Goal: Contribute content

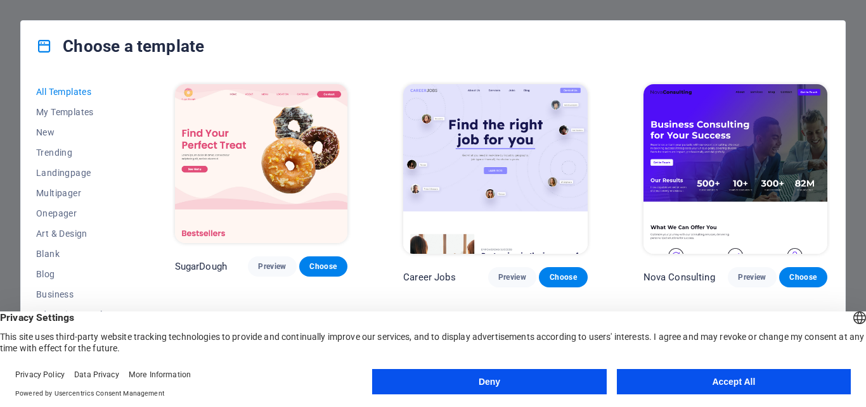
click at [722, 389] on button "Accept All" at bounding box center [734, 381] width 234 height 25
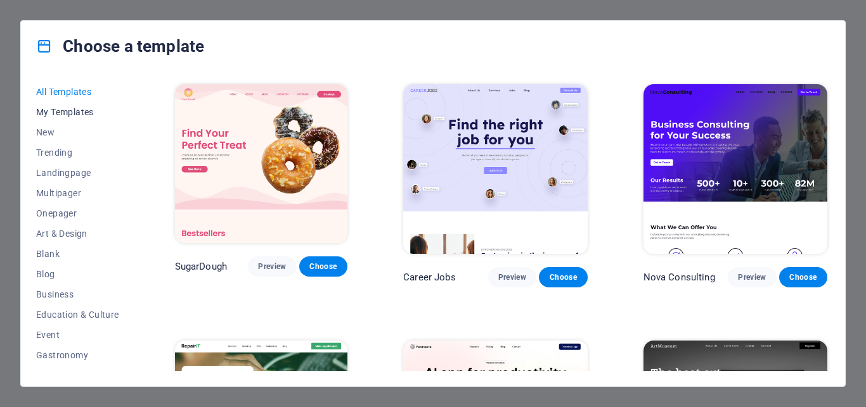
click at [67, 112] on span "My Templates" at bounding box center [77, 112] width 83 height 10
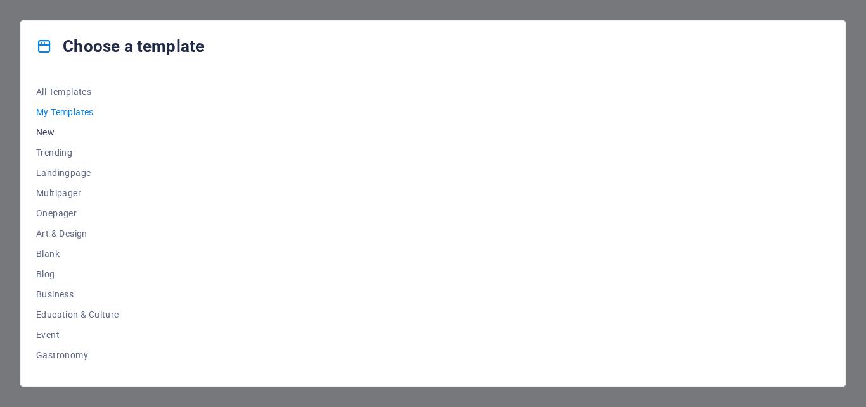
click at [44, 134] on span "New" at bounding box center [77, 132] width 83 height 10
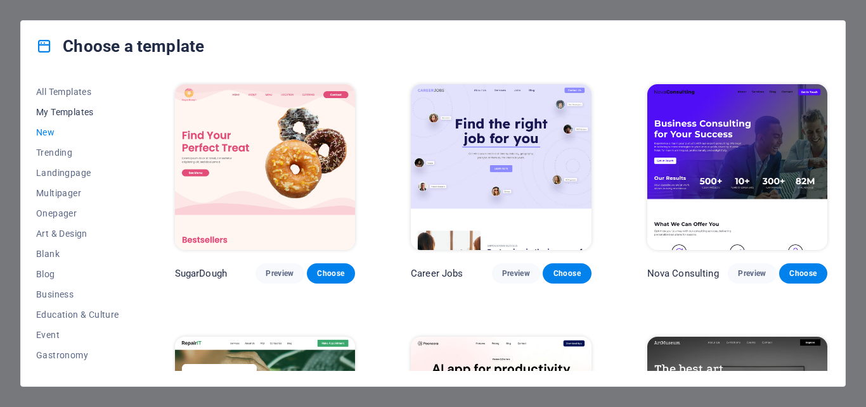
click at [48, 114] on span "My Templates" at bounding box center [77, 112] width 83 height 10
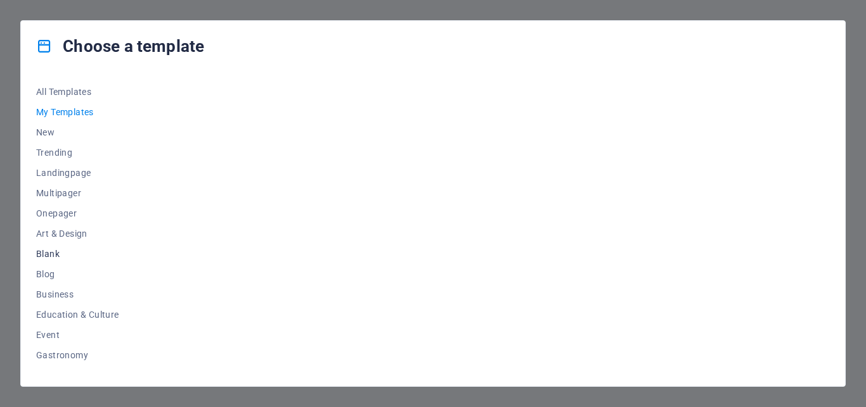
click at [58, 254] on span "Blank" at bounding box center [77, 254] width 83 height 10
click at [281, 200] on img at bounding box center [265, 167] width 180 height 166
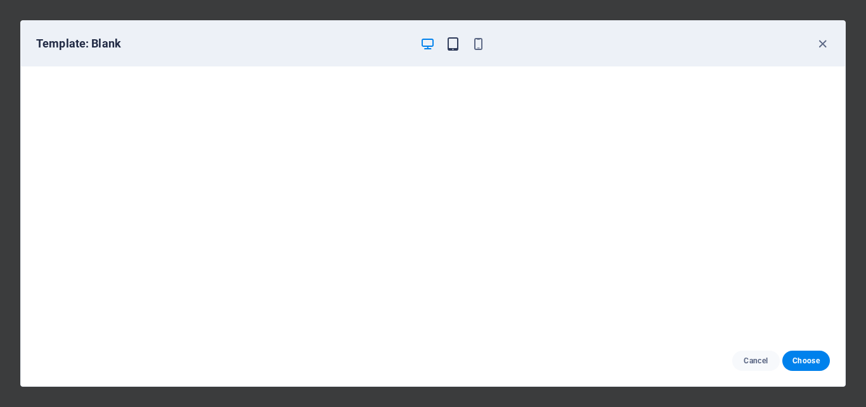
click at [454, 43] on icon "button" at bounding box center [452, 44] width 15 height 15
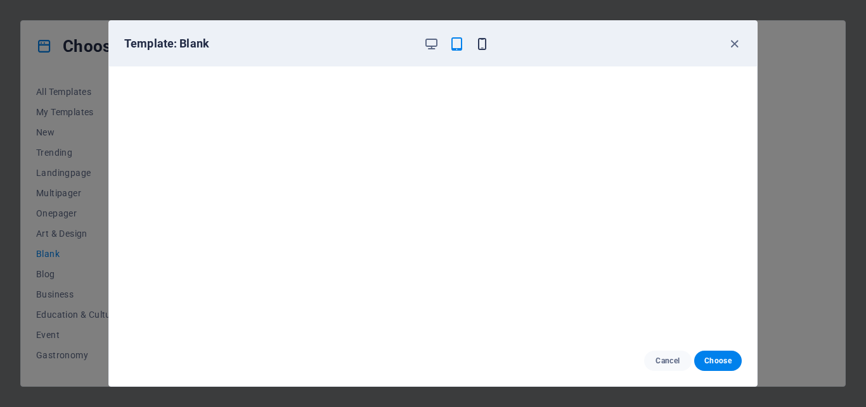
click at [477, 44] on icon "button" at bounding box center [482, 44] width 15 height 15
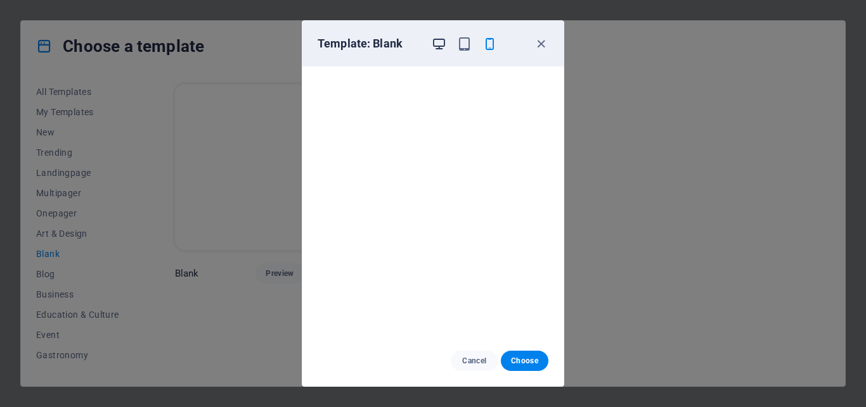
click at [439, 44] on icon "button" at bounding box center [439, 44] width 15 height 15
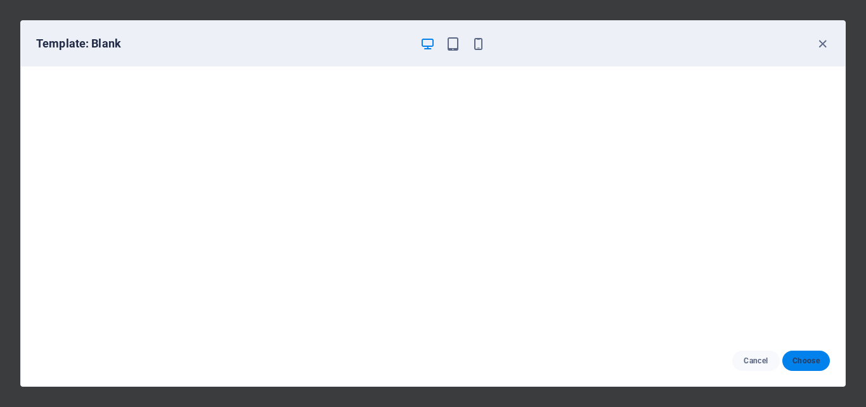
click at [809, 361] on span "Choose" at bounding box center [805, 361] width 27 height 10
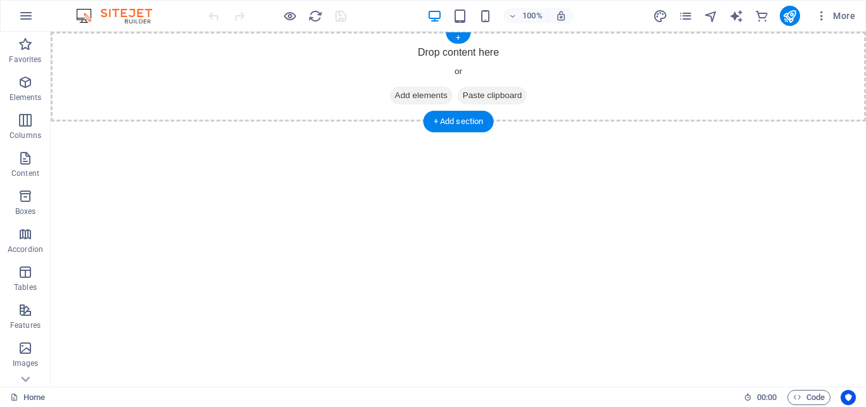
click at [425, 98] on span "Add elements" at bounding box center [421, 96] width 63 height 18
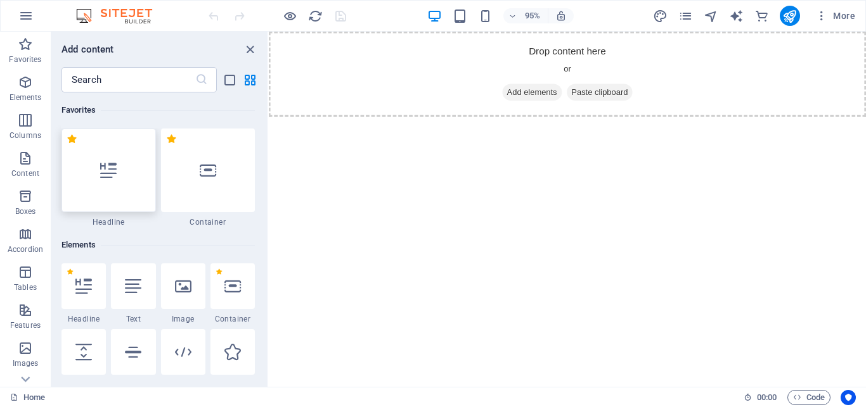
drag, startPoint x: 105, startPoint y: 179, endPoint x: 143, endPoint y: 117, distance: 73.1
click at [105, 179] on div at bounding box center [108, 171] width 94 height 84
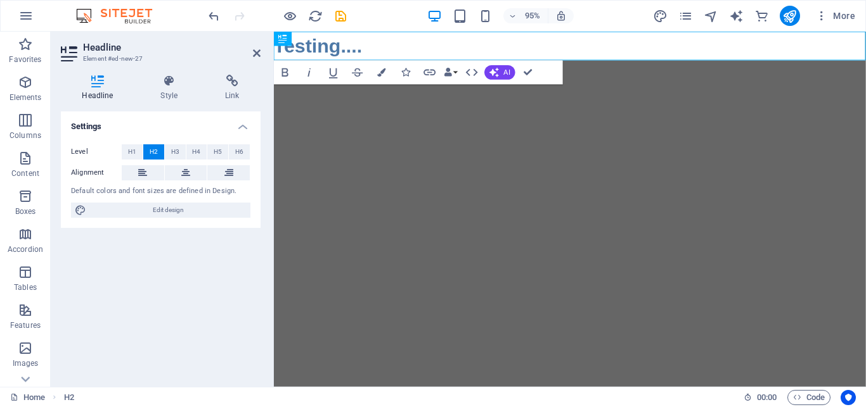
click at [710, 62] on html "Skip to main content Testing...." at bounding box center [585, 47] width 623 height 30
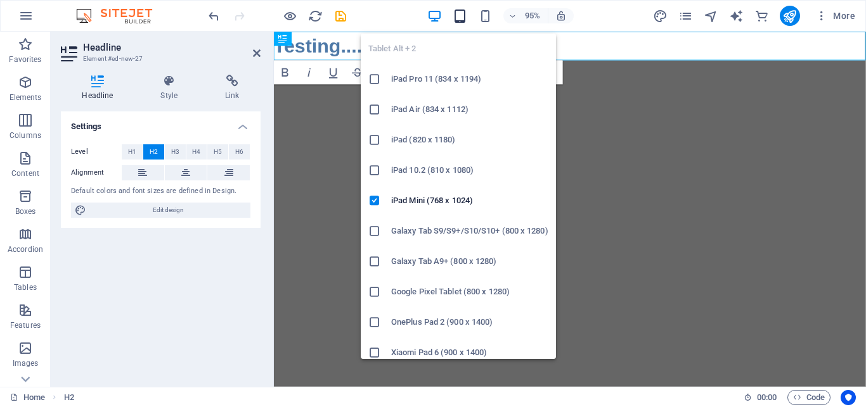
click at [458, 14] on icon "button" at bounding box center [459, 16] width 15 height 15
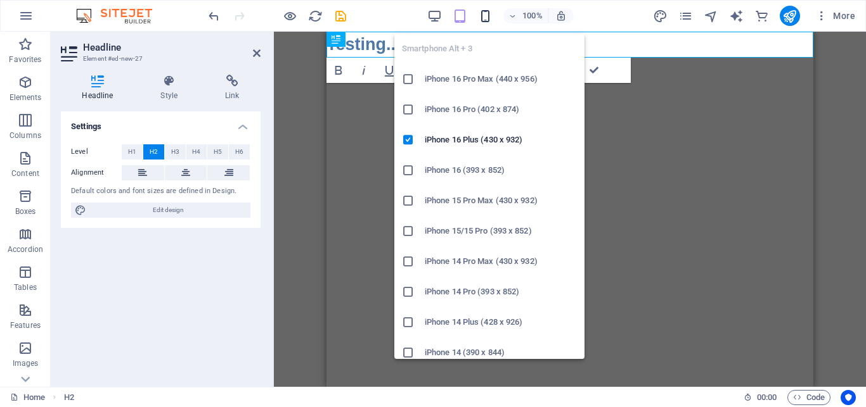
click at [480, 15] on icon "button" at bounding box center [485, 16] width 15 height 15
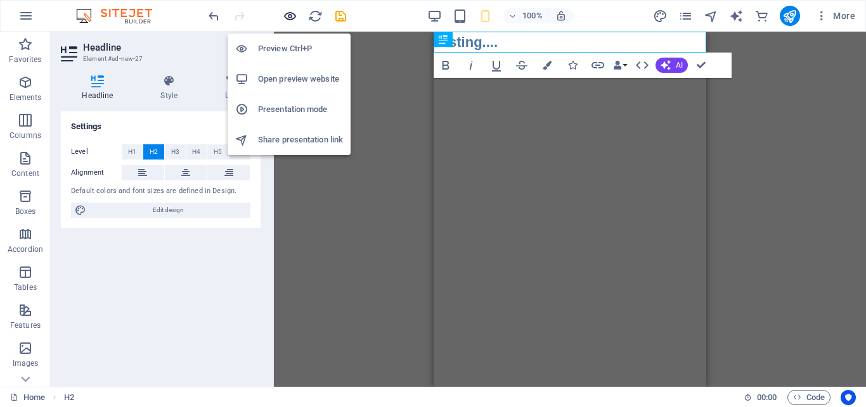
click at [296, 17] on icon "button" at bounding box center [290, 16] width 15 height 15
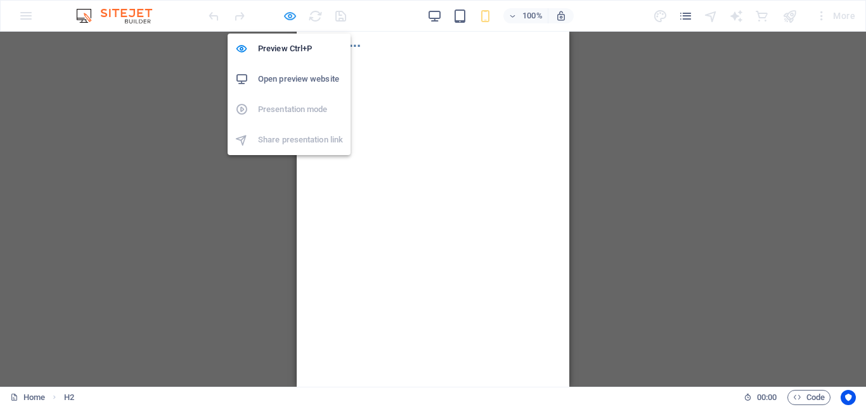
click at [293, 18] on icon "button" at bounding box center [290, 16] width 15 height 15
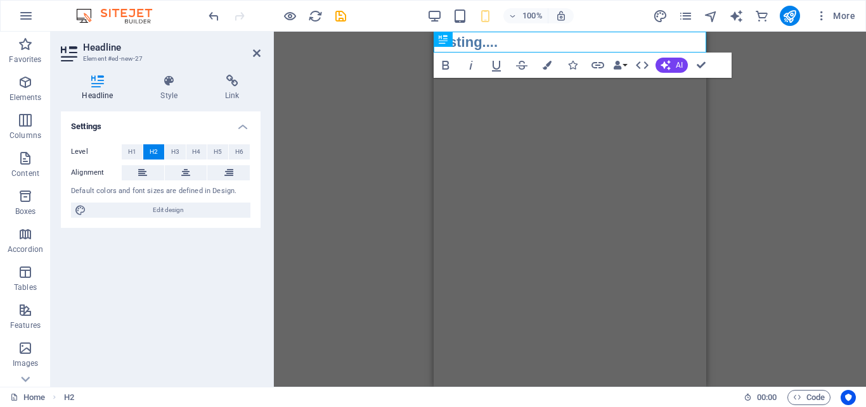
click at [503, 53] on html "Skip to main content Testing...." at bounding box center [569, 42] width 272 height 21
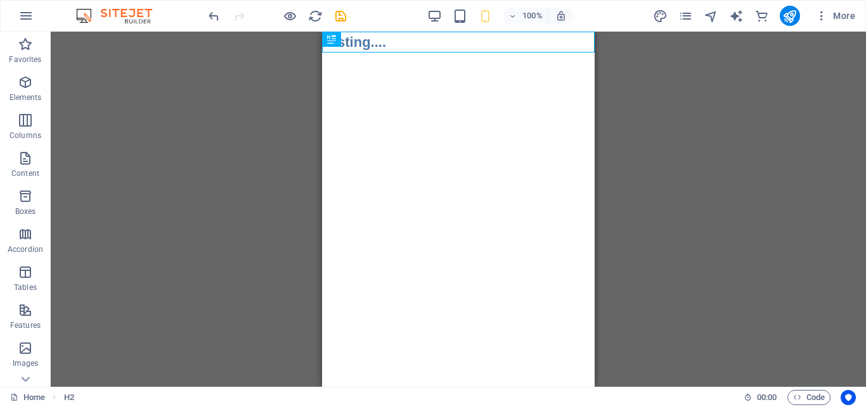
click at [677, 124] on div "Placeholder H2" at bounding box center [458, 209] width 815 height 355
click at [30, 17] on icon "button" at bounding box center [25, 15] width 15 height 15
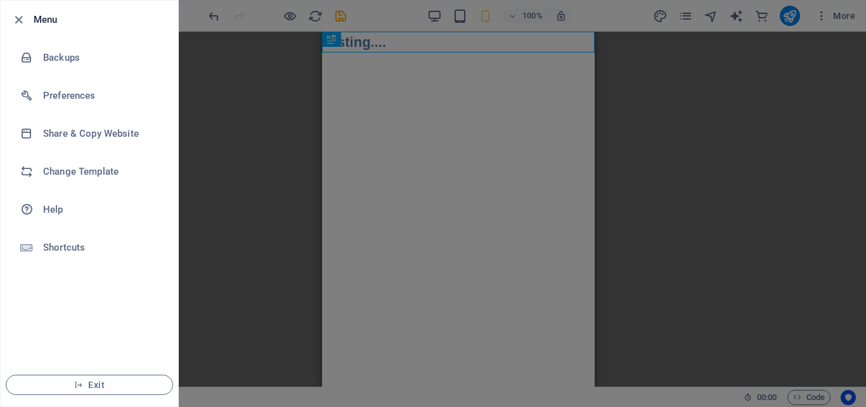
click at [207, 208] on div at bounding box center [433, 203] width 866 height 407
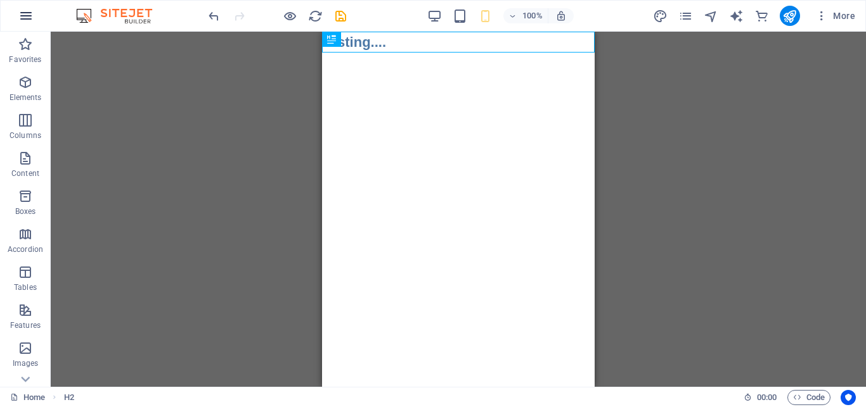
click at [20, 13] on icon "button" at bounding box center [25, 15] width 15 height 15
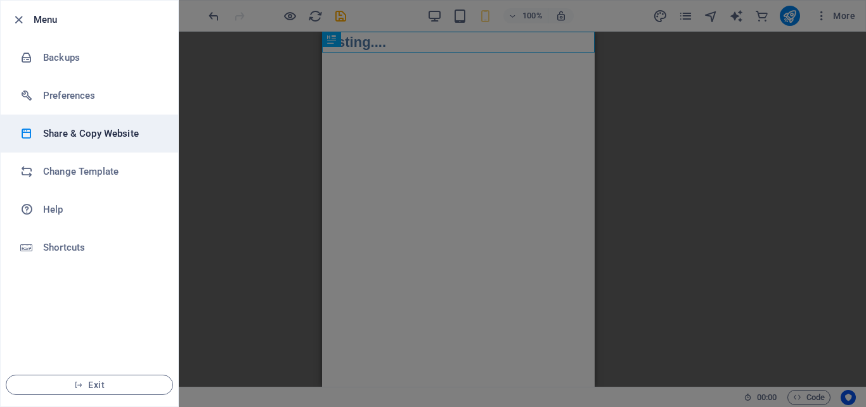
click at [78, 134] on h6 "Share & Copy Website" at bounding box center [101, 133] width 117 height 15
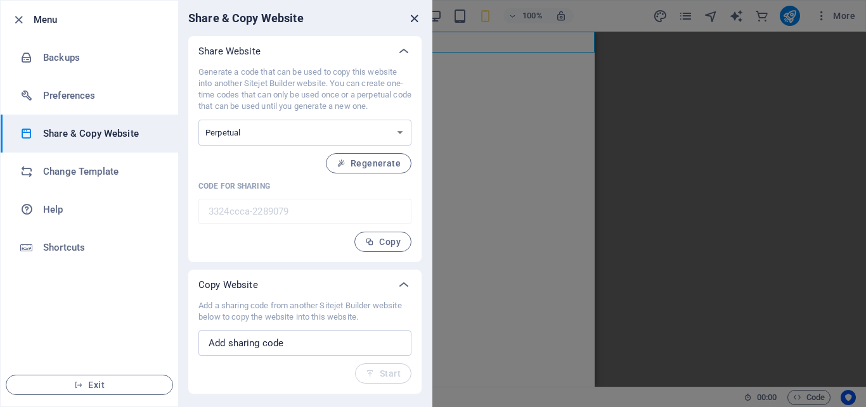
click at [414, 21] on icon "close" at bounding box center [414, 18] width 15 height 15
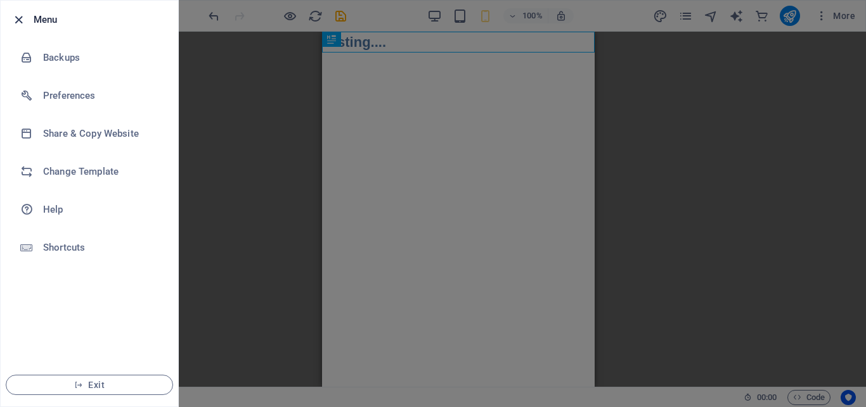
click at [11, 20] on icon "button" at bounding box center [18, 20] width 15 height 15
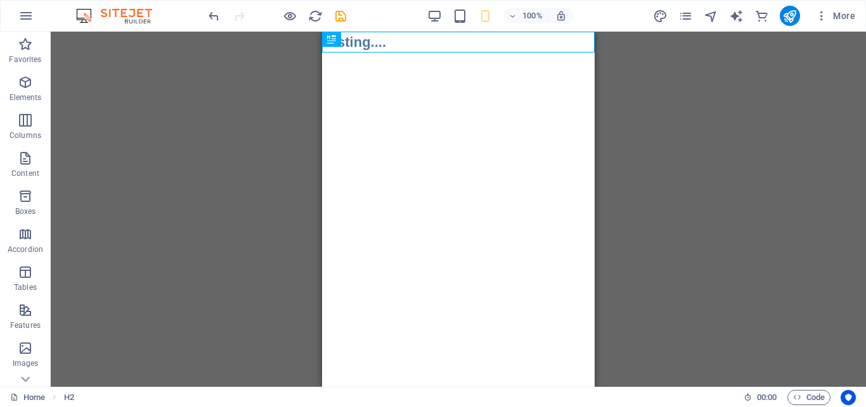
click at [404, 53] on html "Skip to main content Testing...." at bounding box center [458, 42] width 272 height 21
click at [470, 19] on div "100%" at bounding box center [500, 16] width 146 height 20
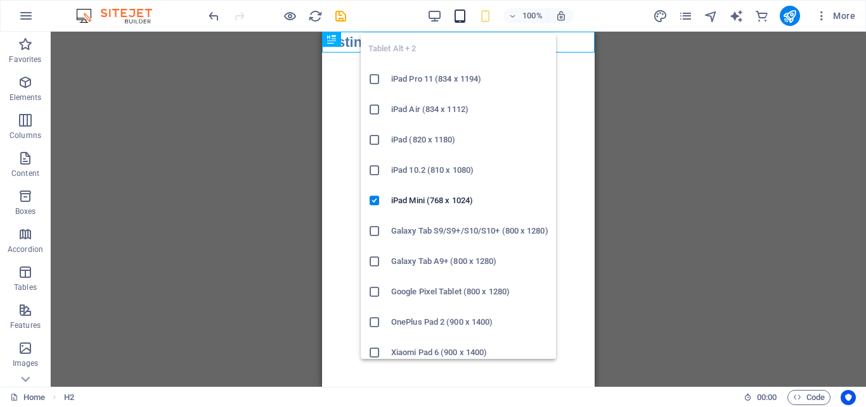
click at [464, 19] on icon "button" at bounding box center [459, 16] width 15 height 15
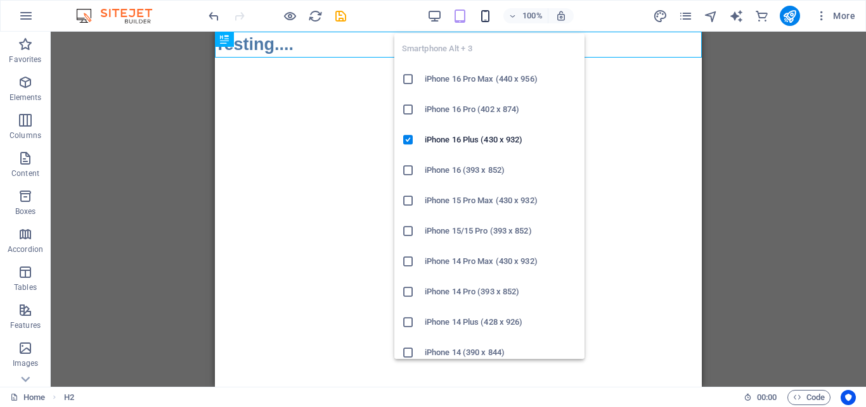
click at [490, 15] on icon "button" at bounding box center [485, 16] width 15 height 15
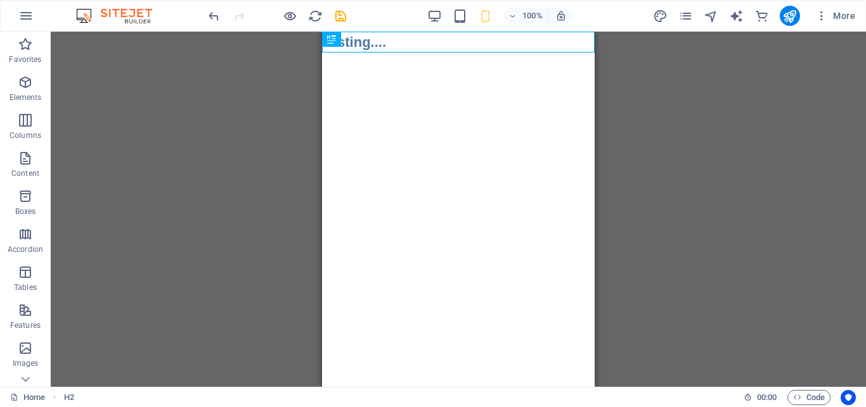
click at [443, 18] on div "100%" at bounding box center [500, 16] width 146 height 20
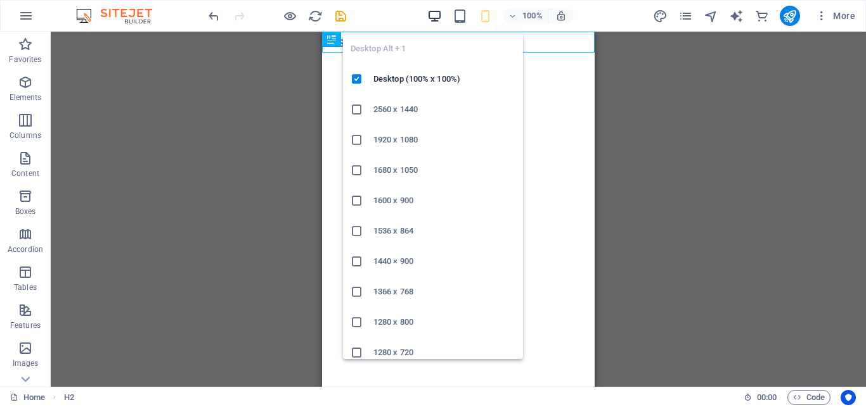
click at [431, 21] on icon "button" at bounding box center [434, 16] width 15 height 15
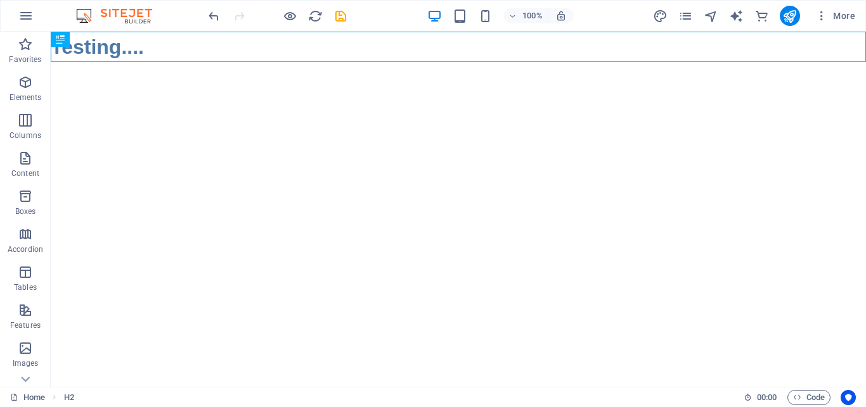
click at [182, 62] on html "Skip to main content Testing...." at bounding box center [458, 47] width 815 height 30
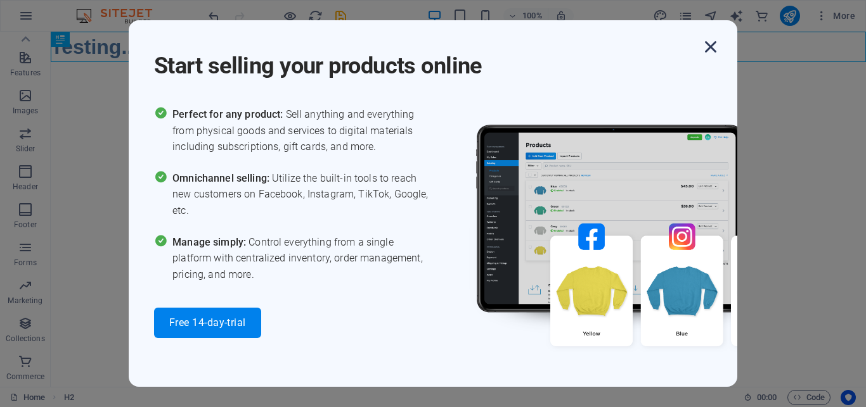
click at [714, 48] on icon "button" at bounding box center [710, 46] width 23 height 23
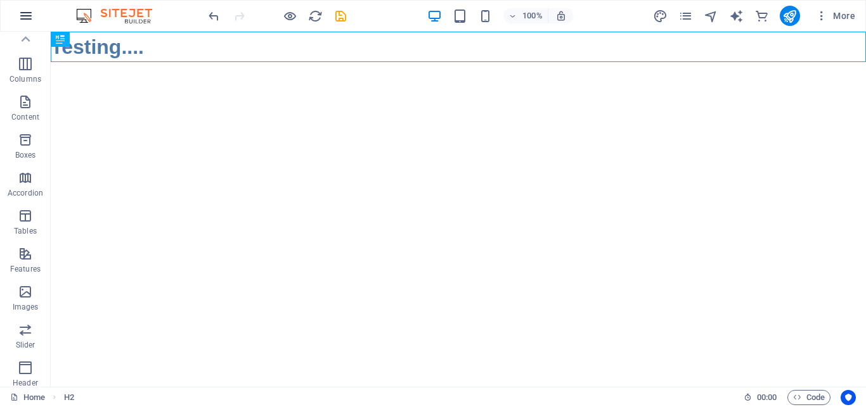
scroll to position [0, 0]
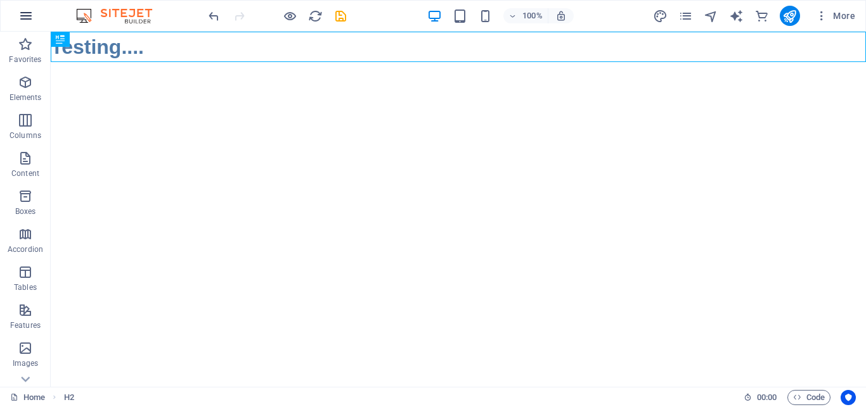
click at [18, 19] on button "button" at bounding box center [26, 16] width 30 height 30
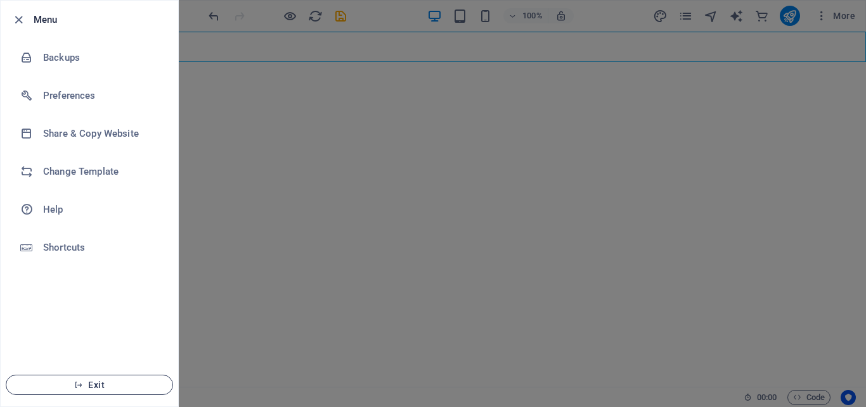
click at [103, 376] on button "Exit" at bounding box center [89, 385] width 167 height 20
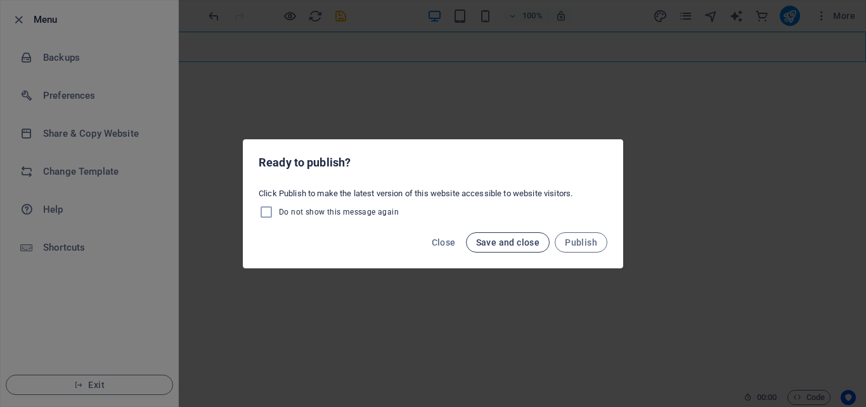
click at [506, 244] on span "Save and close" at bounding box center [508, 243] width 64 height 10
